Goal: Task Accomplishment & Management: Manage account settings

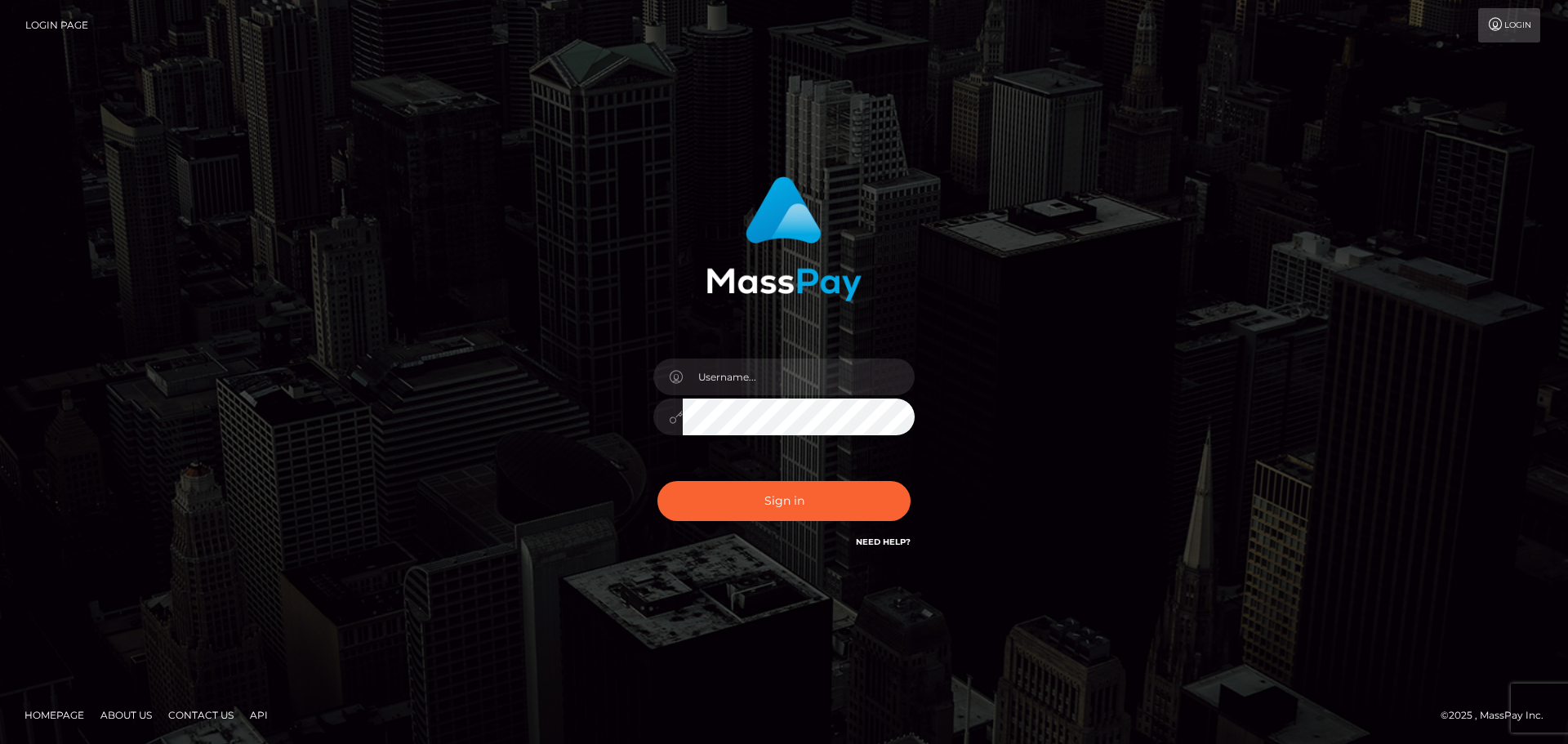
click at [1248, 315] on div "Sign in" at bounding box center [784, 372] width 931 height 415
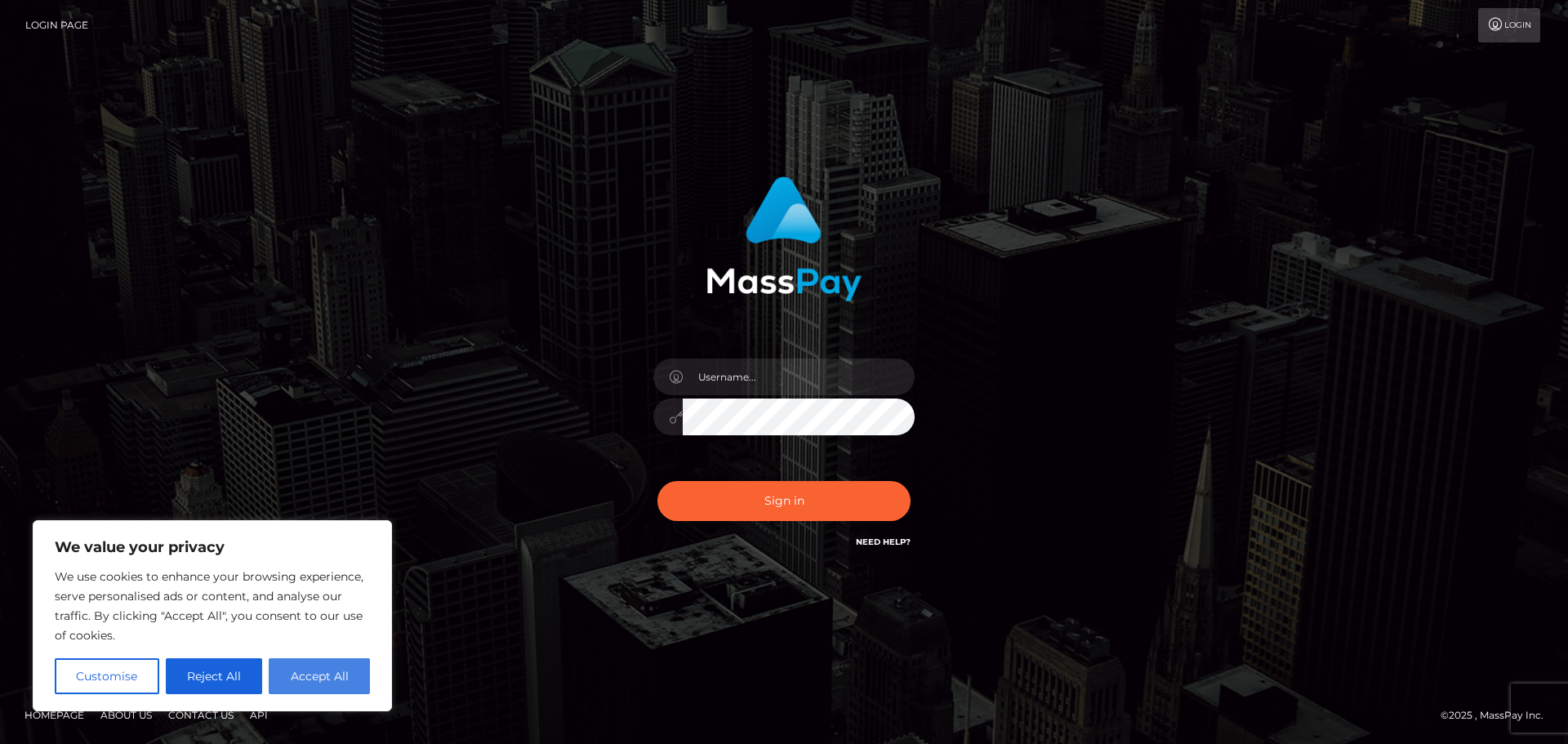
click at [341, 677] on button "Accept All" at bounding box center [319, 676] width 101 height 36
checkbox input "true"
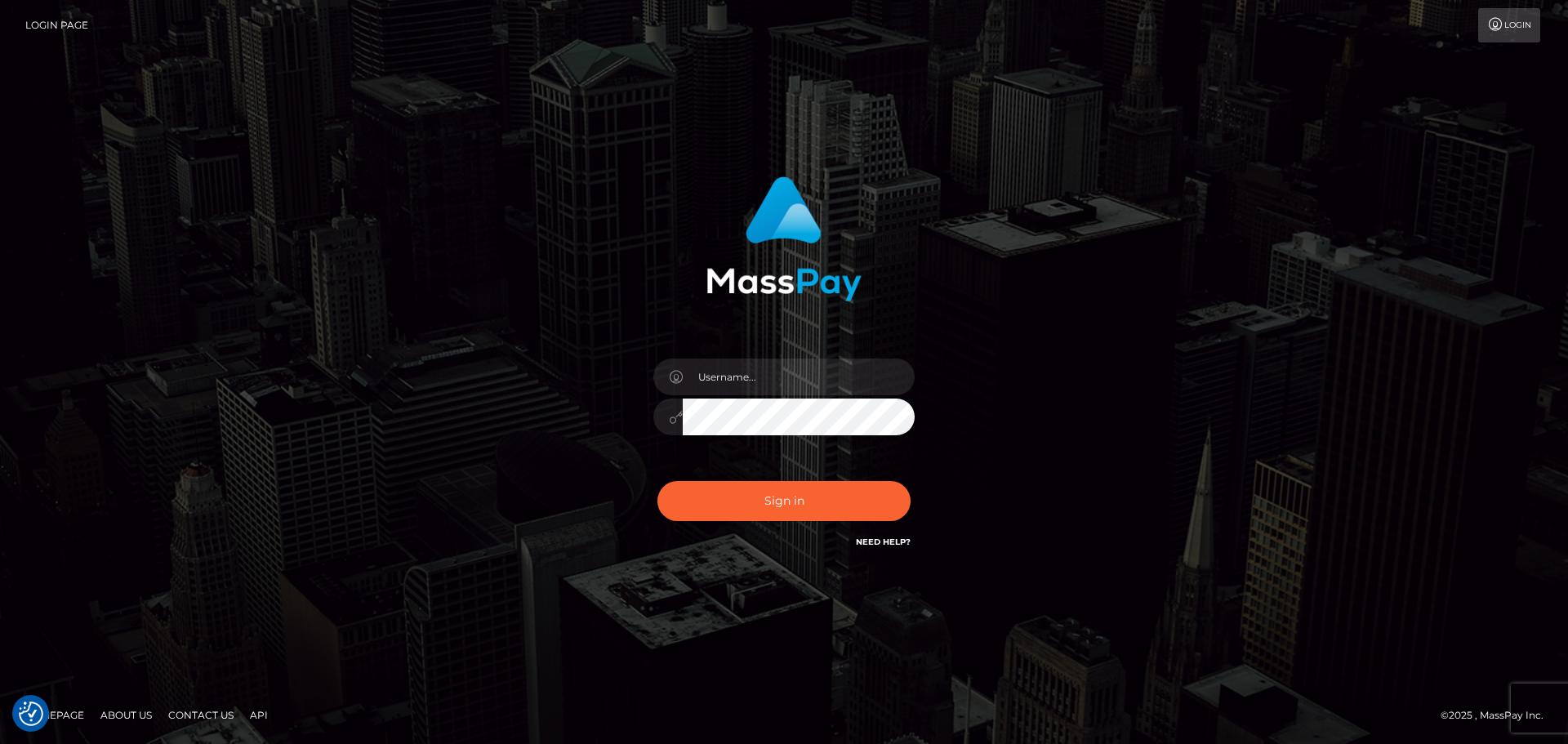
click at [1028, 460] on div "Sign in" at bounding box center [784, 372] width 931 height 415
click at [255, 468] on div "Sign in" at bounding box center [784, 372] width 1568 height 661
click at [1190, 292] on div "Sign in" at bounding box center [784, 372] width 931 height 415
click at [735, 373] on input "text" at bounding box center [799, 377] width 232 height 37
click at [986, 334] on div "Sign in" at bounding box center [784, 364] width 429 height 400
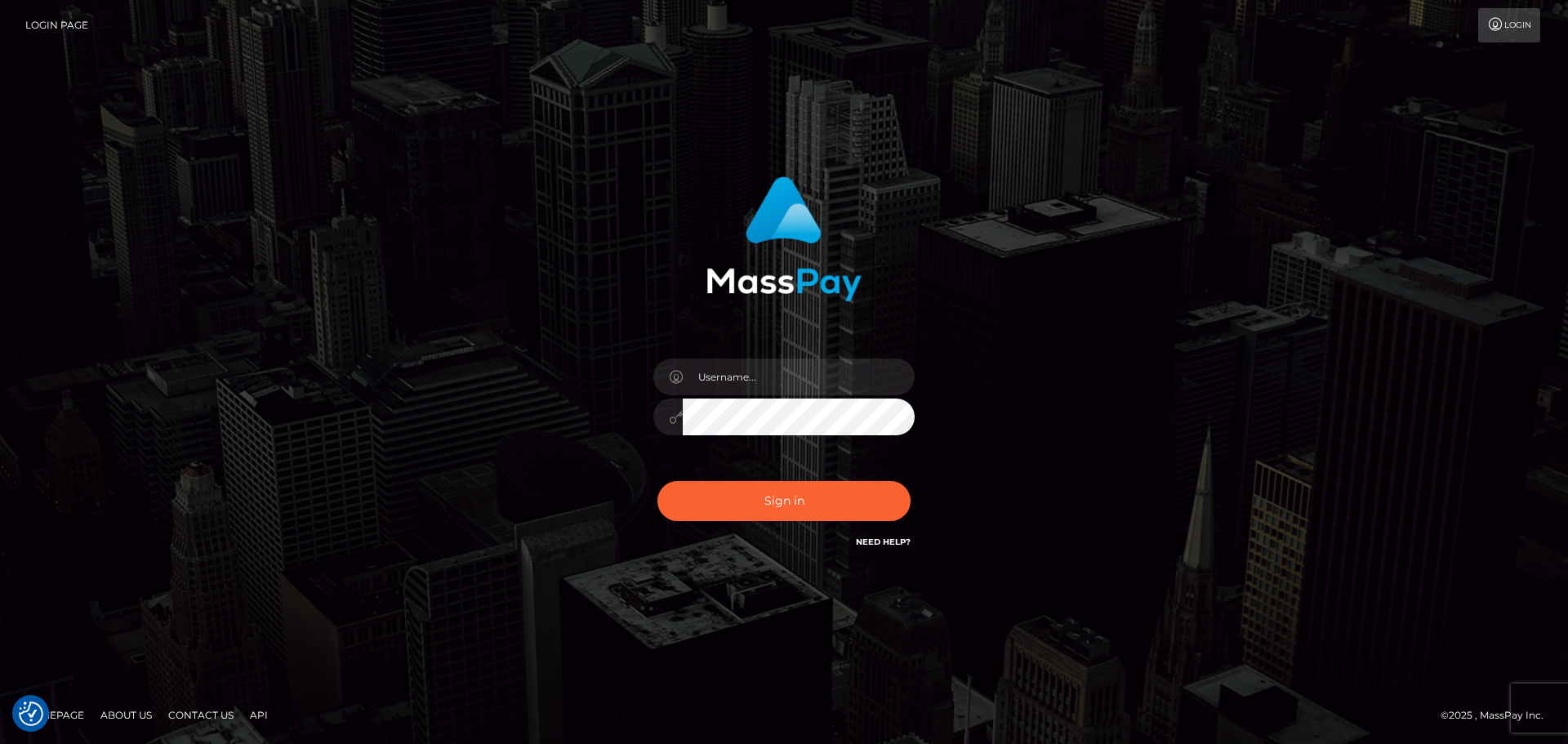
click at [538, 381] on div "Sign in" at bounding box center [784, 372] width 931 height 415
click at [470, 319] on div "Sign in" at bounding box center [784, 372] width 931 height 415
click at [218, 240] on div "Sign in" at bounding box center [784, 372] width 1568 height 661
click at [1100, 417] on div "Sign in" at bounding box center [784, 372] width 931 height 415
click at [168, 359] on div "Sign in" at bounding box center [784, 372] width 1568 height 661
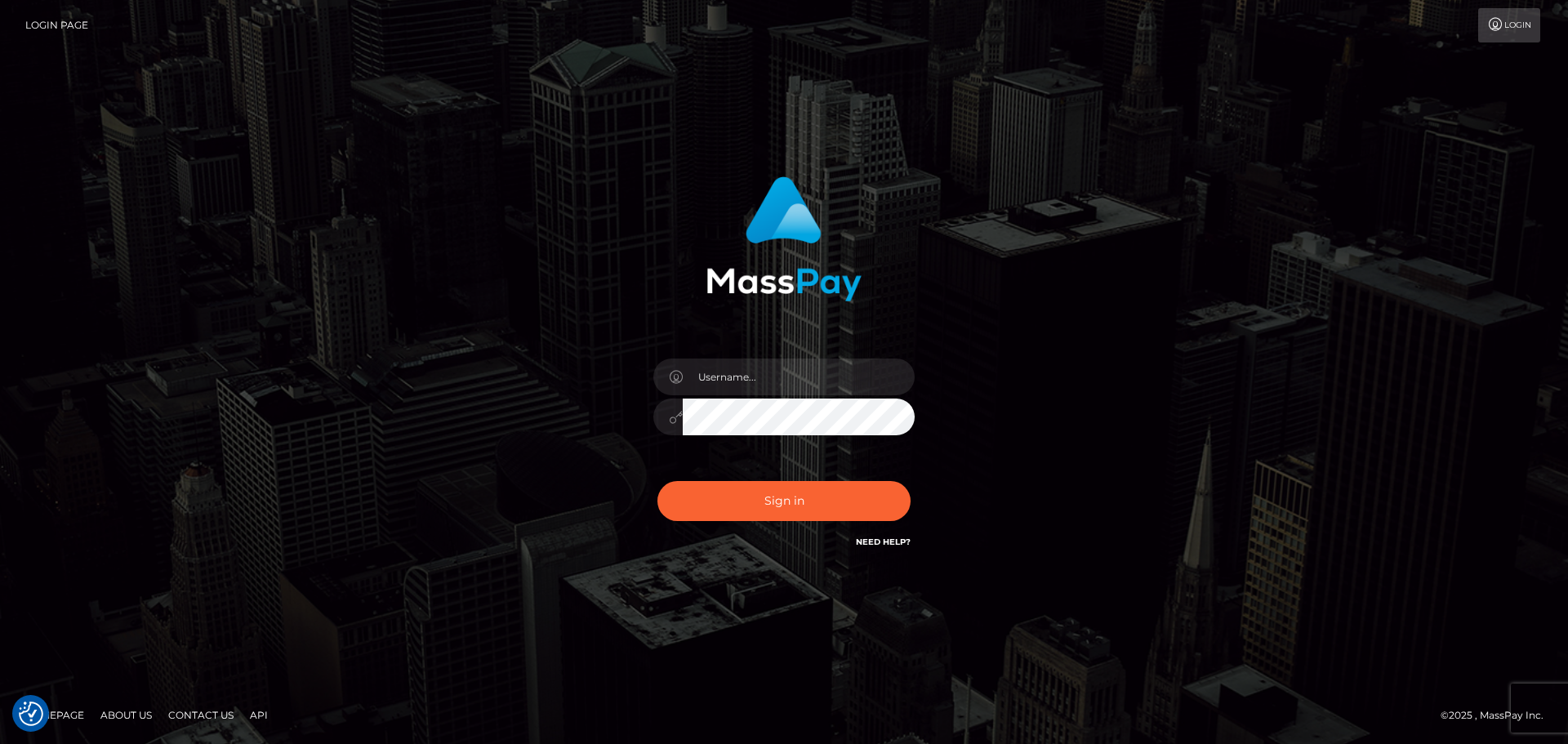
drag, startPoint x: 347, startPoint y: 276, endPoint x: 778, endPoint y: 272, distance: 431.0
click at [371, 276] on div "Sign in" at bounding box center [784, 372] width 931 height 415
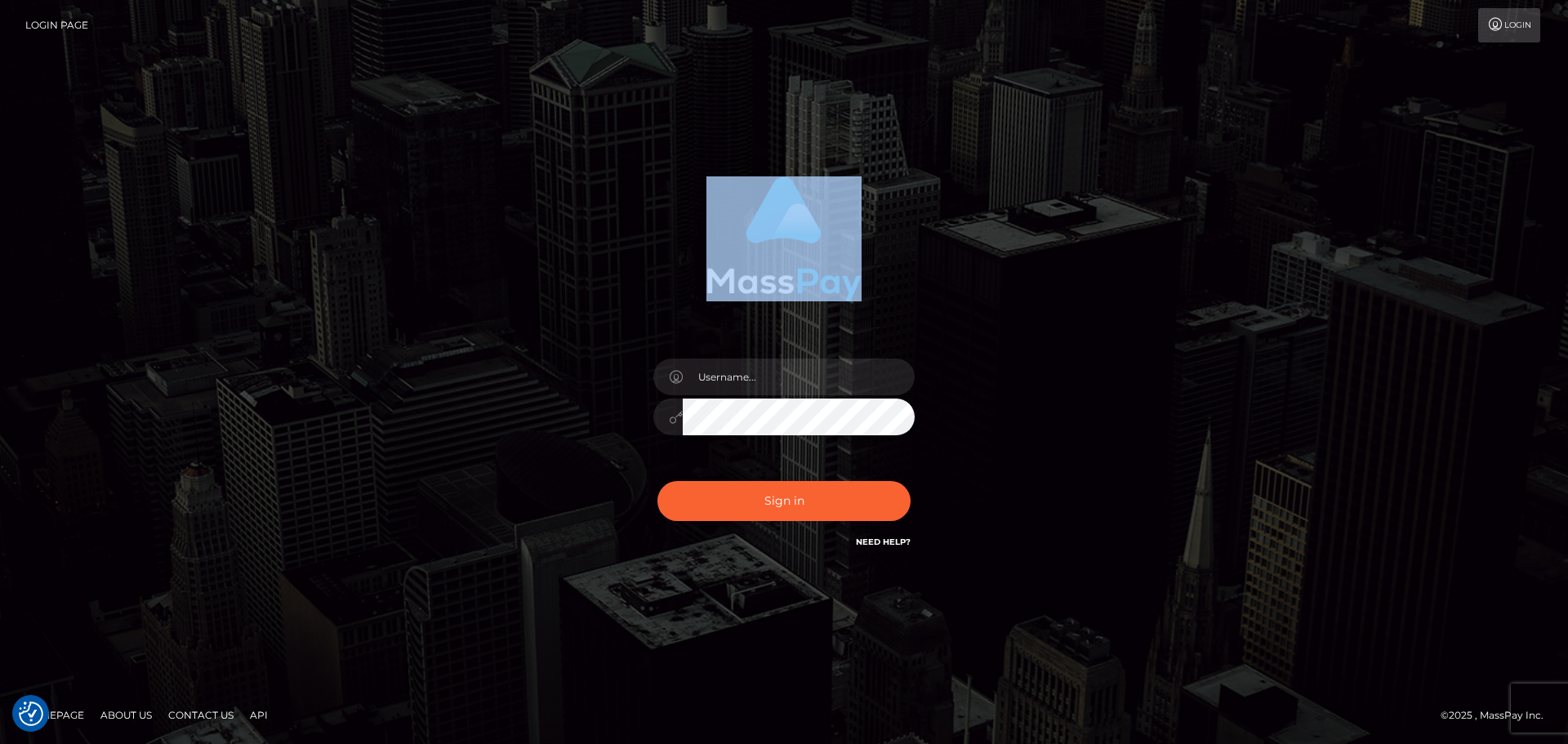
drag, startPoint x: 703, startPoint y: 285, endPoint x: 875, endPoint y: 285, distance: 172.0
click at [875, 285] on div at bounding box center [784, 233] width 429 height 137
click at [916, 283] on div at bounding box center [784, 233] width 429 height 137
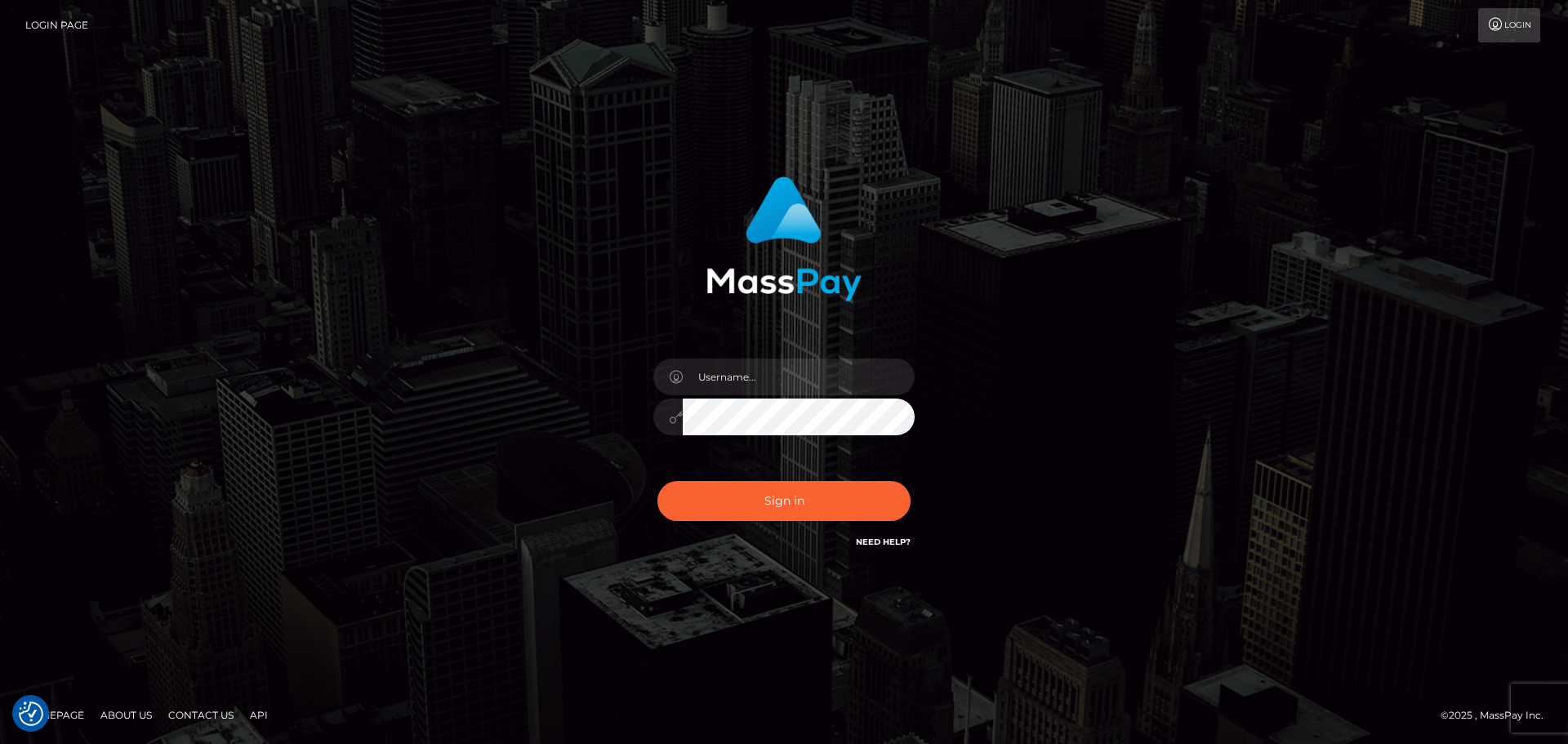
click at [561, 310] on div at bounding box center [784, 372] width 453 height 415
drag, startPoint x: 741, startPoint y: 382, endPoint x: 789, endPoint y: 375, distance: 48.5
click at [741, 382] on input "text" at bounding box center [799, 377] width 232 height 37
type input "alexandra.domingos@global66.com"
click at [781, 502] on button "Sign in" at bounding box center [784, 501] width 253 height 40
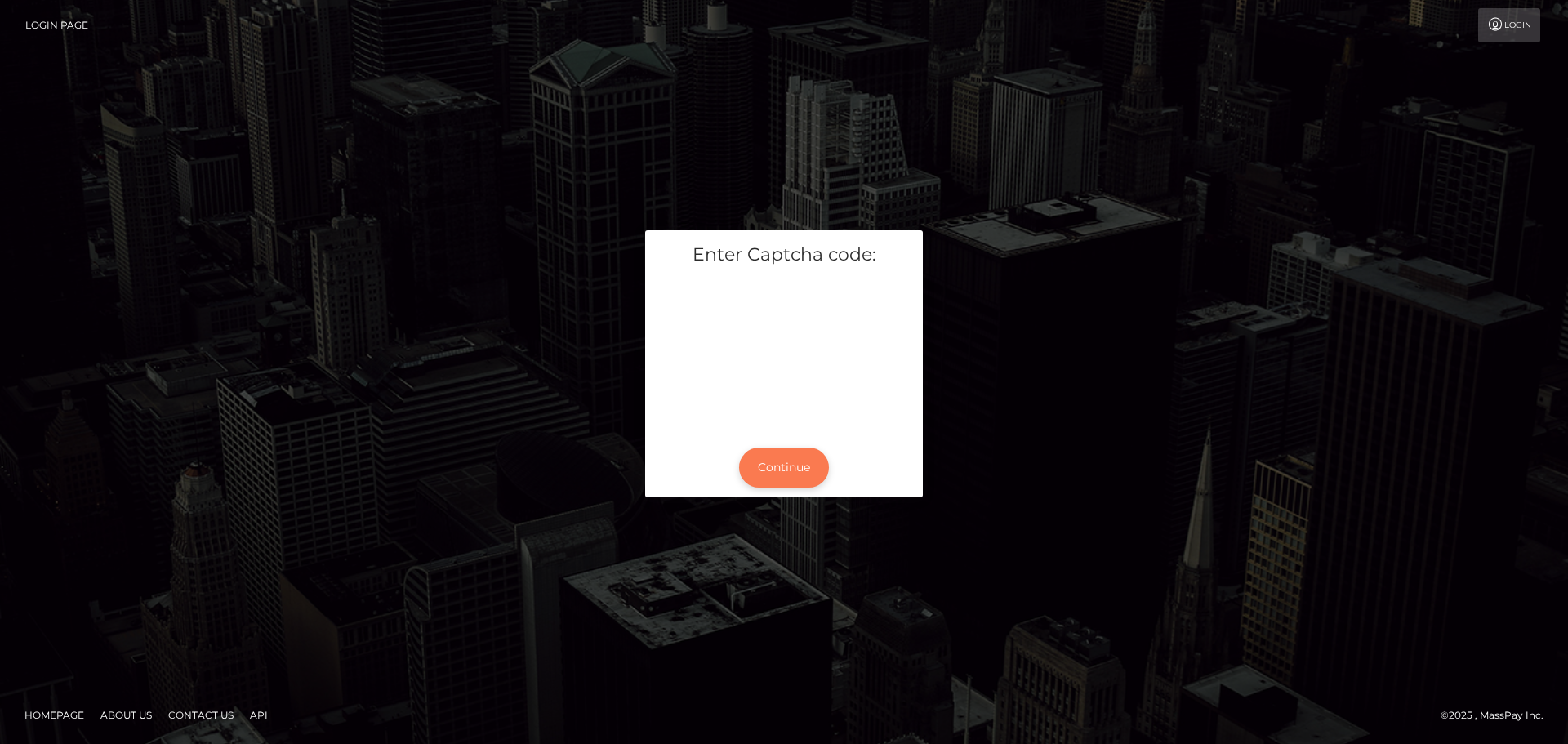
click at [779, 470] on button "Continue" at bounding box center [784, 467] width 90 height 40
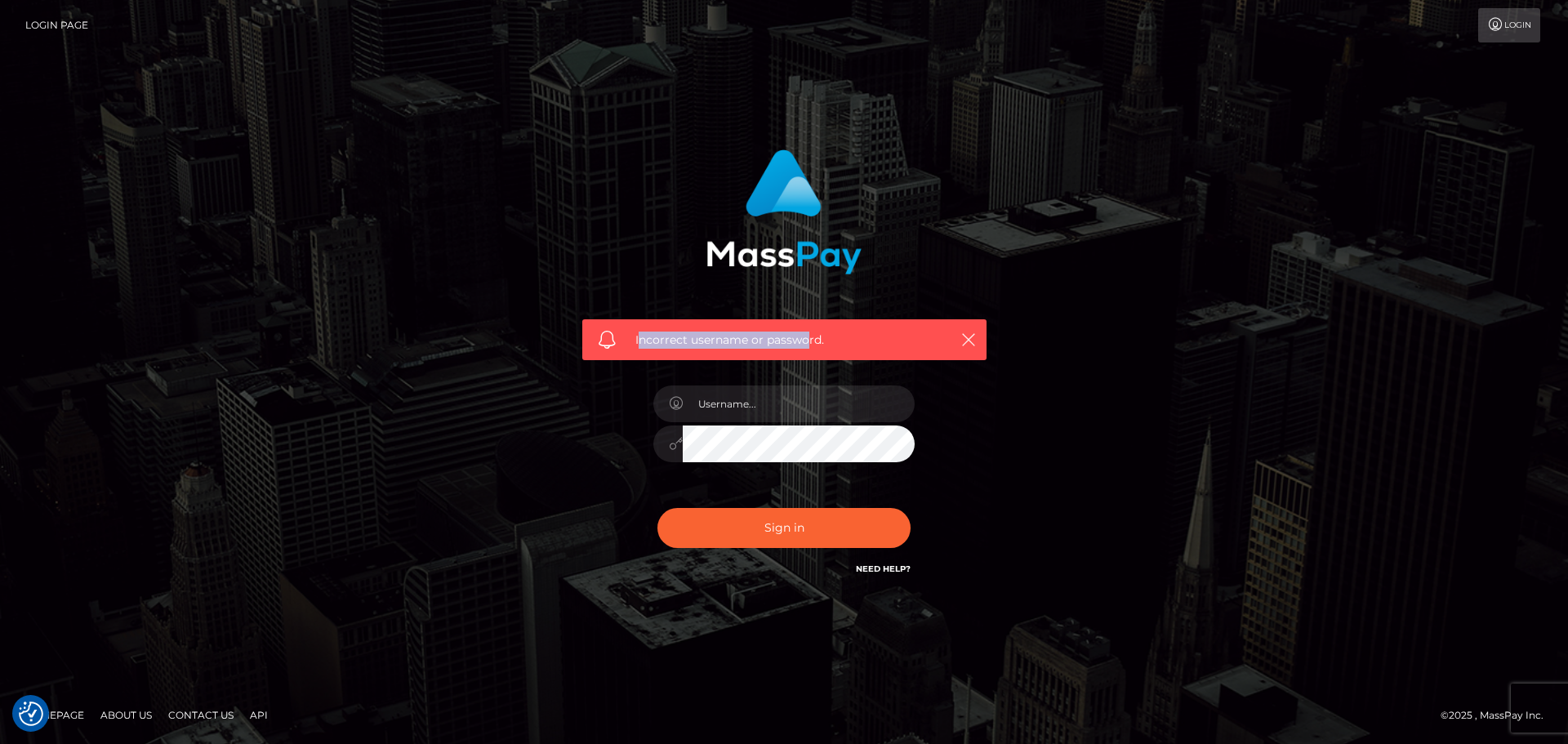
drag, startPoint x: 640, startPoint y: 332, endPoint x: 910, endPoint y: 329, distance: 270.0
click at [814, 332] on span "Incorrect username or password." at bounding box center [784, 339] width 298 height 18
click at [1059, 473] on div "Incorrect username or password." at bounding box center [784, 371] width 931 height 470
click at [1167, 285] on div "Incorrect username or password." at bounding box center [784, 371] width 931 height 470
